Goal: Information Seeking & Learning: Obtain resource

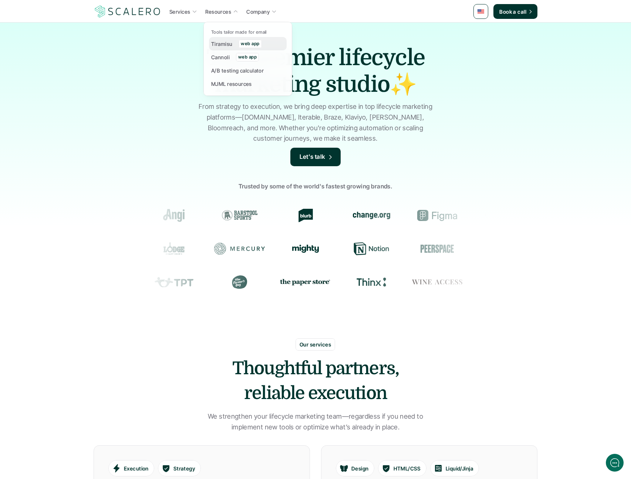
click at [232, 45] on div "Tiramisu" at bounding box center [224, 43] width 26 height 9
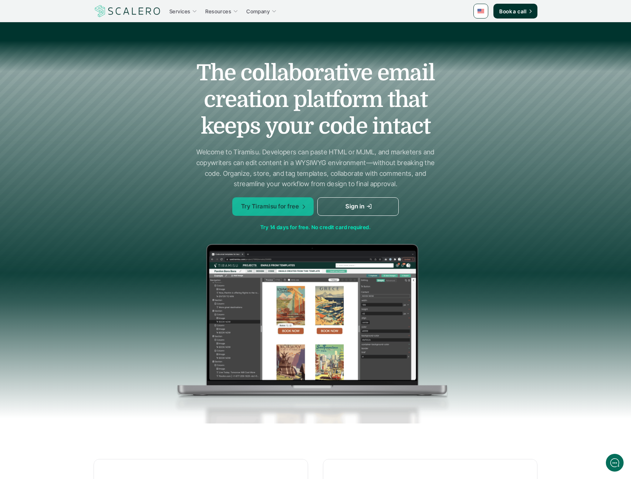
click at [276, 205] on p "Try Tiramisu for free" at bounding box center [270, 207] width 58 height 10
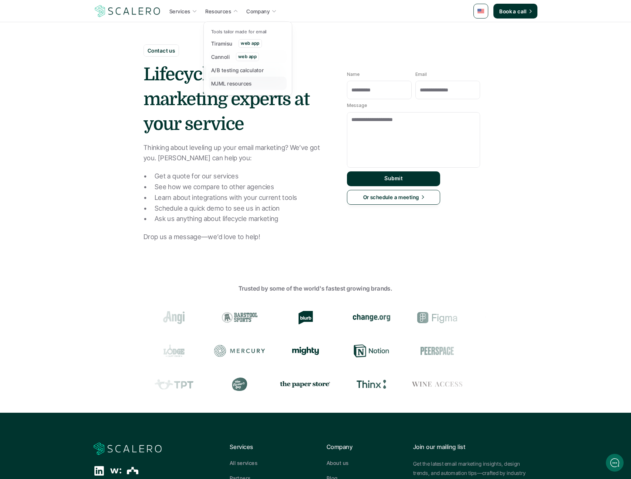
click at [225, 83] on p "MJML resources" at bounding box center [231, 84] width 41 height 8
